Goal: Task Accomplishment & Management: Use online tool/utility

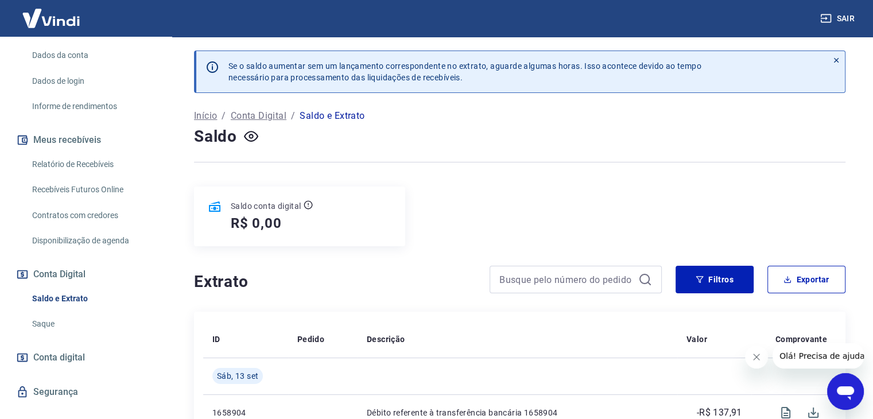
scroll to position [192, 0]
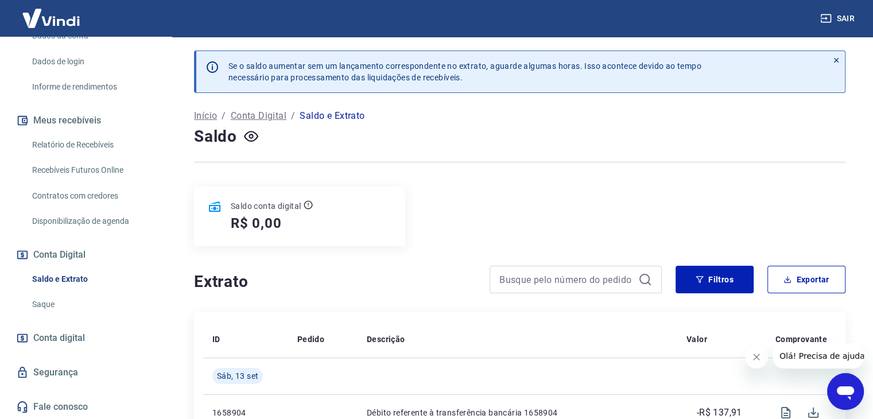
click at [42, 299] on link "Saque" at bounding box center [93, 305] width 130 height 24
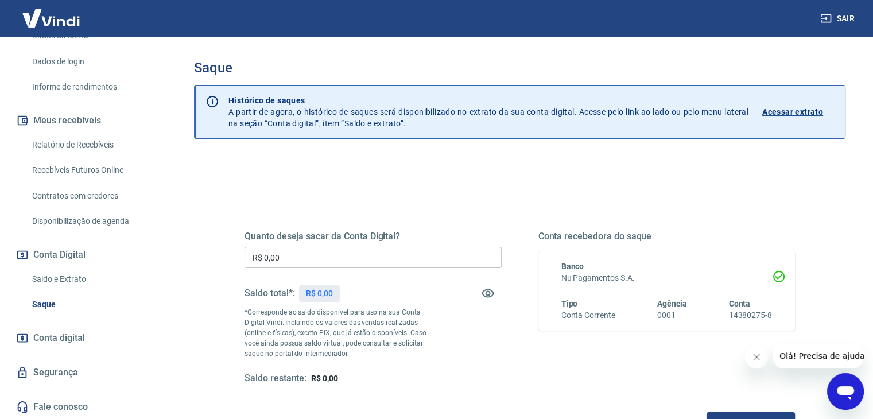
click at [316, 258] on input "R$ 0,00" at bounding box center [372, 257] width 257 height 21
